Goal: Transaction & Acquisition: Purchase product/service

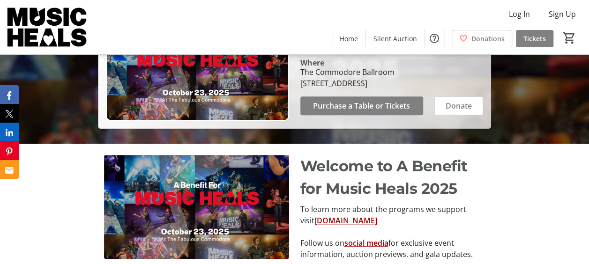
scroll to position [167, 0]
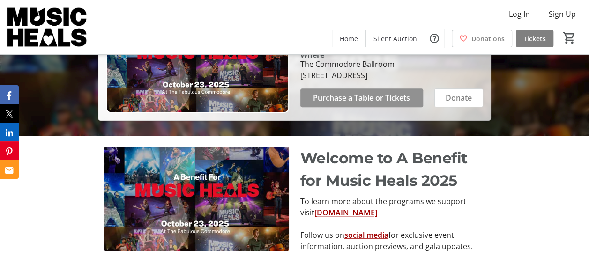
click at [385, 104] on span "Purchase a Table or Tickets" at bounding box center [361, 97] width 97 height 11
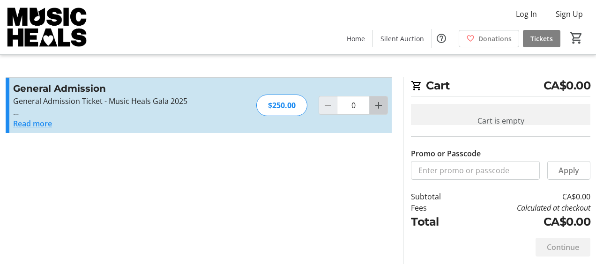
click at [377, 108] on mat-icon "Increment by one" at bounding box center [378, 105] width 11 height 11
type input "2"
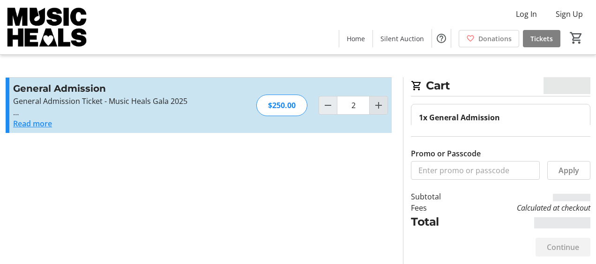
type input "2"
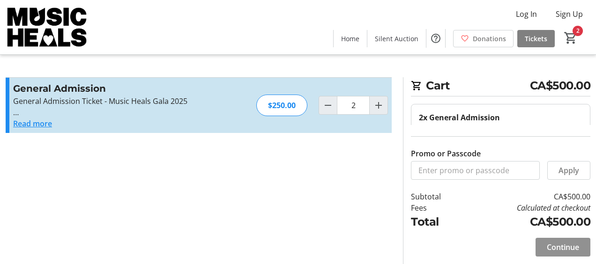
click at [561, 250] on span "Continue" at bounding box center [563, 247] width 32 height 11
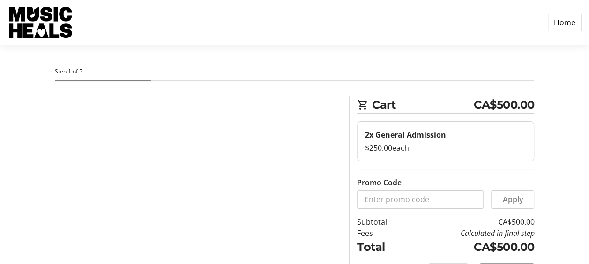
select select "CA"
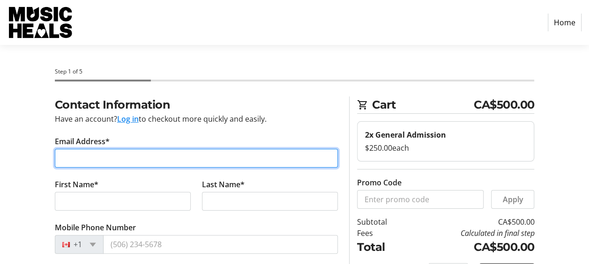
click at [132, 155] on input "Email Address*" at bounding box center [196, 158] width 283 height 19
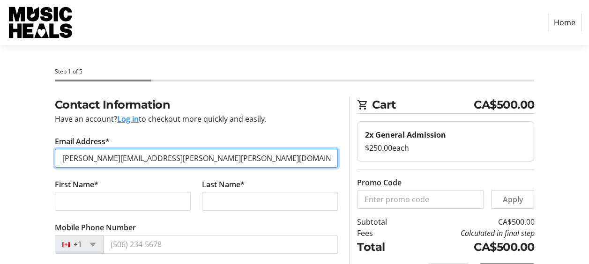
type input "[PERSON_NAME][EMAIL_ADDRESS][PERSON_NAME][PERSON_NAME][DOMAIN_NAME]"
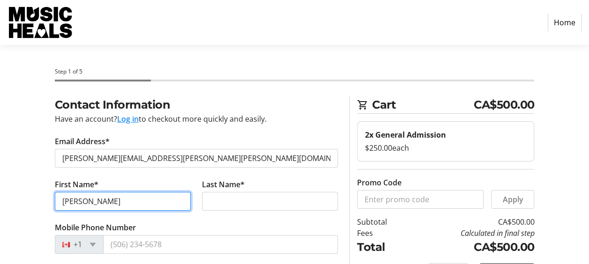
type input "[PERSON_NAME]"
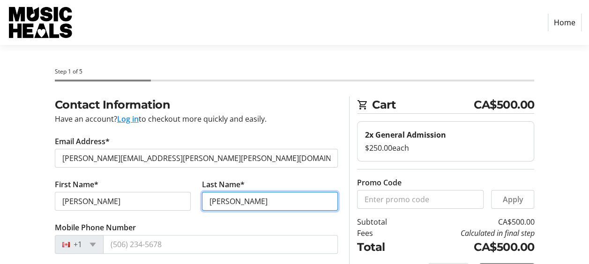
type input "[PERSON_NAME]"
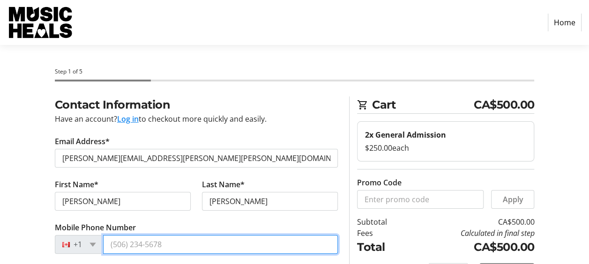
click at [123, 240] on input "Mobile Phone Number" at bounding box center [220, 244] width 235 height 19
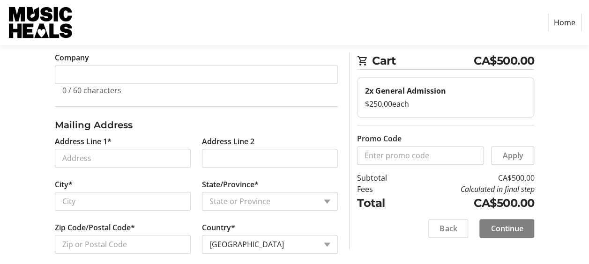
scroll to position [223, 0]
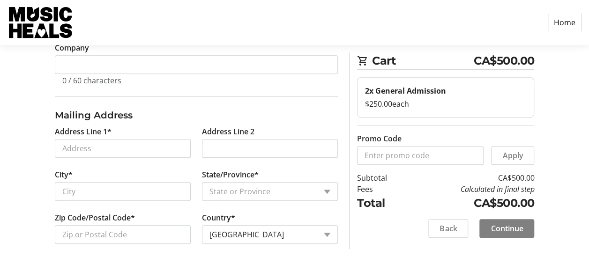
type input "[PHONE_NUMBER]"
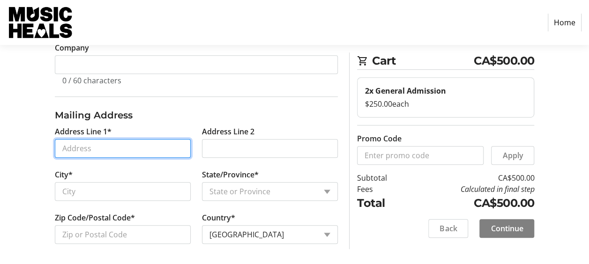
click at [93, 144] on input "Address Line 1*" at bounding box center [123, 148] width 136 height 19
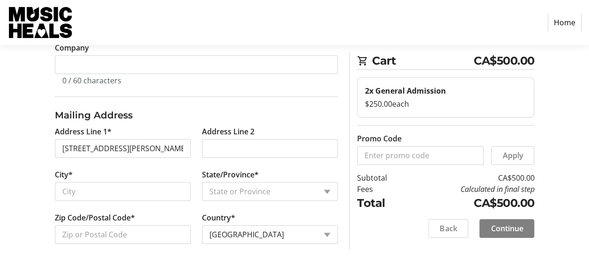
type input "[STREET_ADDRESS][PERSON_NAME]"
type input "[GEOGRAPHIC_DATA]"
select select "BC"
type input "V6M 3K3"
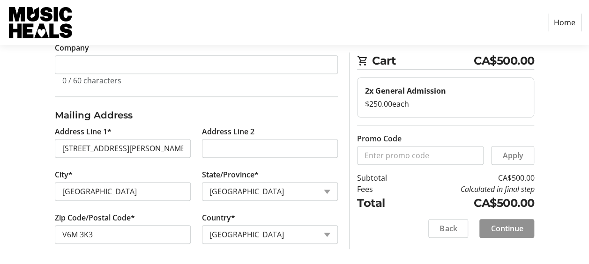
click at [516, 229] on span "Continue" at bounding box center [506, 228] width 32 height 11
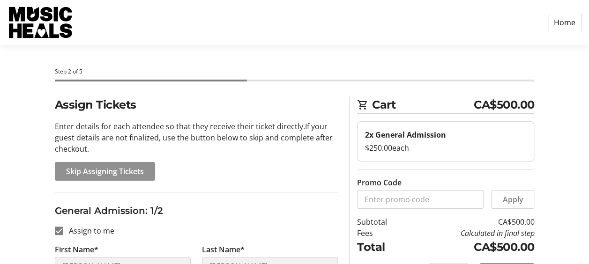
click at [125, 171] on span "Skip Assigning Tickets" at bounding box center [105, 171] width 78 height 11
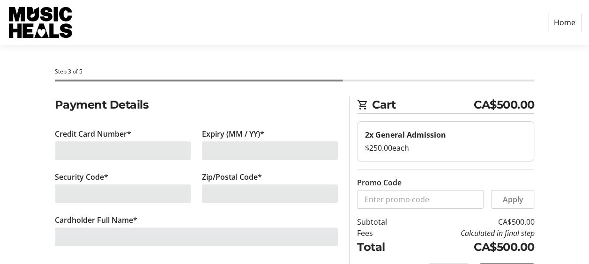
click at [159, 151] on div at bounding box center [123, 150] width 136 height 19
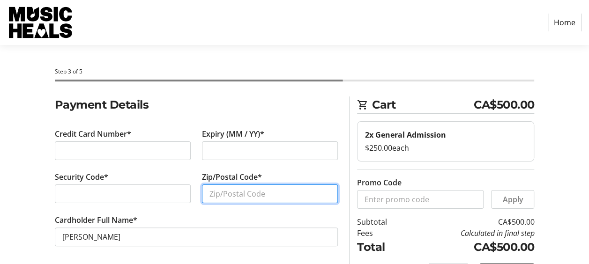
click at [228, 193] on input "Zip/Postal Code*" at bounding box center [270, 194] width 136 height 19
type input "V6M3K3"
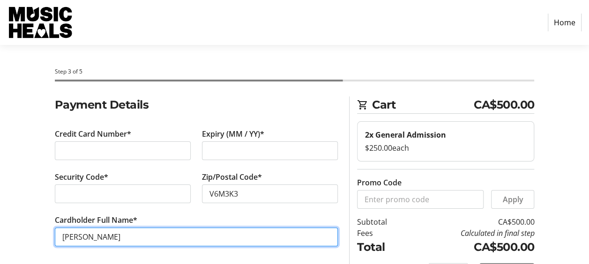
scroll to position [28, 0]
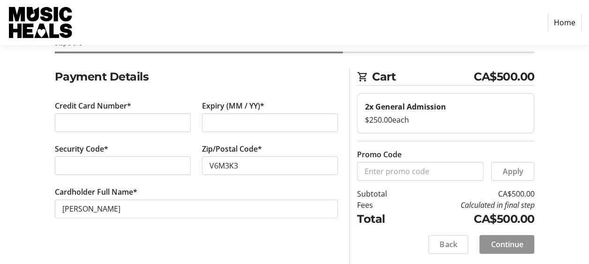
click at [502, 241] on span "Continue" at bounding box center [506, 244] width 32 height 11
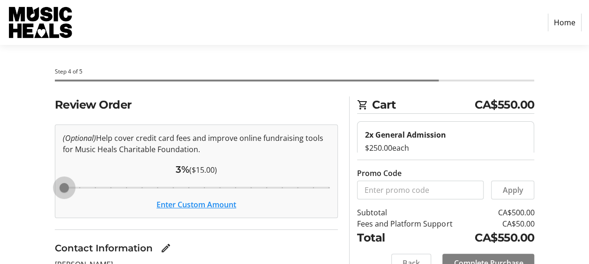
drag, startPoint x: 174, startPoint y: 185, endPoint x: 48, endPoint y: 229, distance: 132.7
type input "3"
click at [53, 198] on input "Cover fees percentage" at bounding box center [196, 188] width 287 height 21
drag, startPoint x: 66, startPoint y: 187, endPoint x: 43, endPoint y: 200, distance: 26.4
click at [53, 198] on input "Cover fees percentage" at bounding box center [196, 188] width 287 height 21
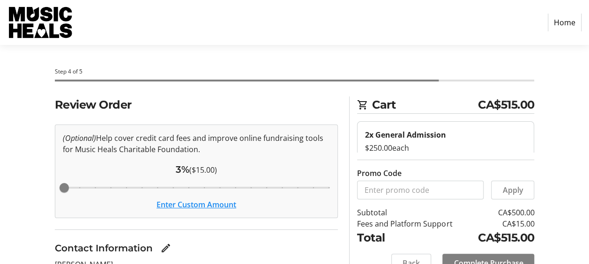
click at [185, 200] on button "Enter Custom Amount" at bounding box center [196, 204] width 80 height 11
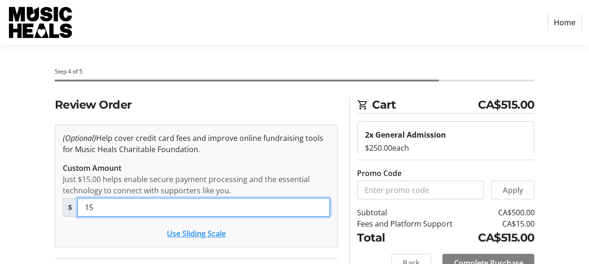
click at [171, 207] on input "15" at bounding box center [203, 207] width 253 height 19
type input "1"
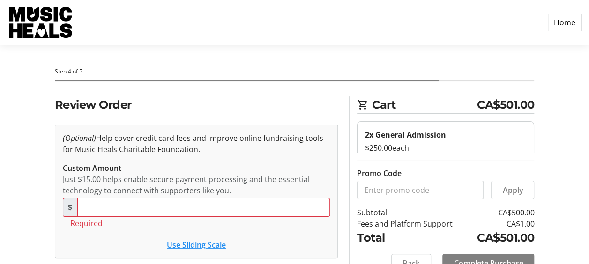
click at [133, 235] on tr-checkout-tip-editor-ui "(Optional) Help cover credit card fees and improve online fundraising tools for…" at bounding box center [196, 192] width 283 height 134
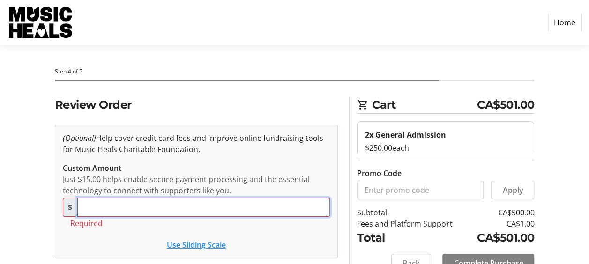
click at [124, 202] on input "Custom Amount" at bounding box center [203, 207] width 253 height 19
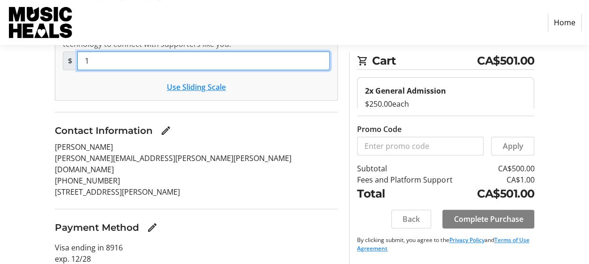
scroll to position [152, 0]
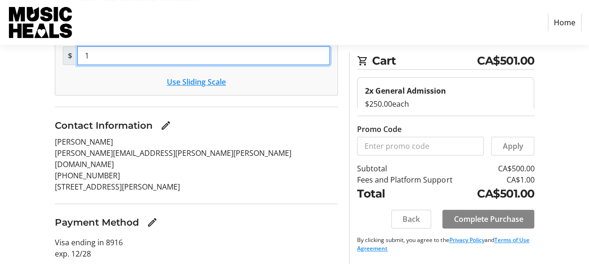
type input "1"
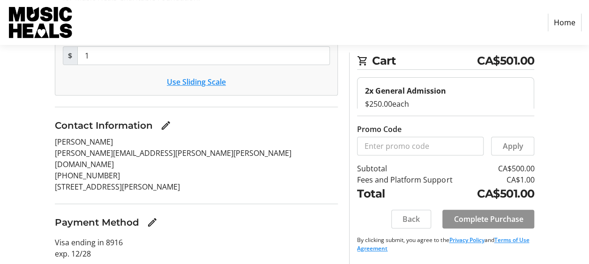
click at [461, 226] on span at bounding box center [488, 219] width 92 height 22
